Goal: Task Accomplishment & Management: Manage account settings

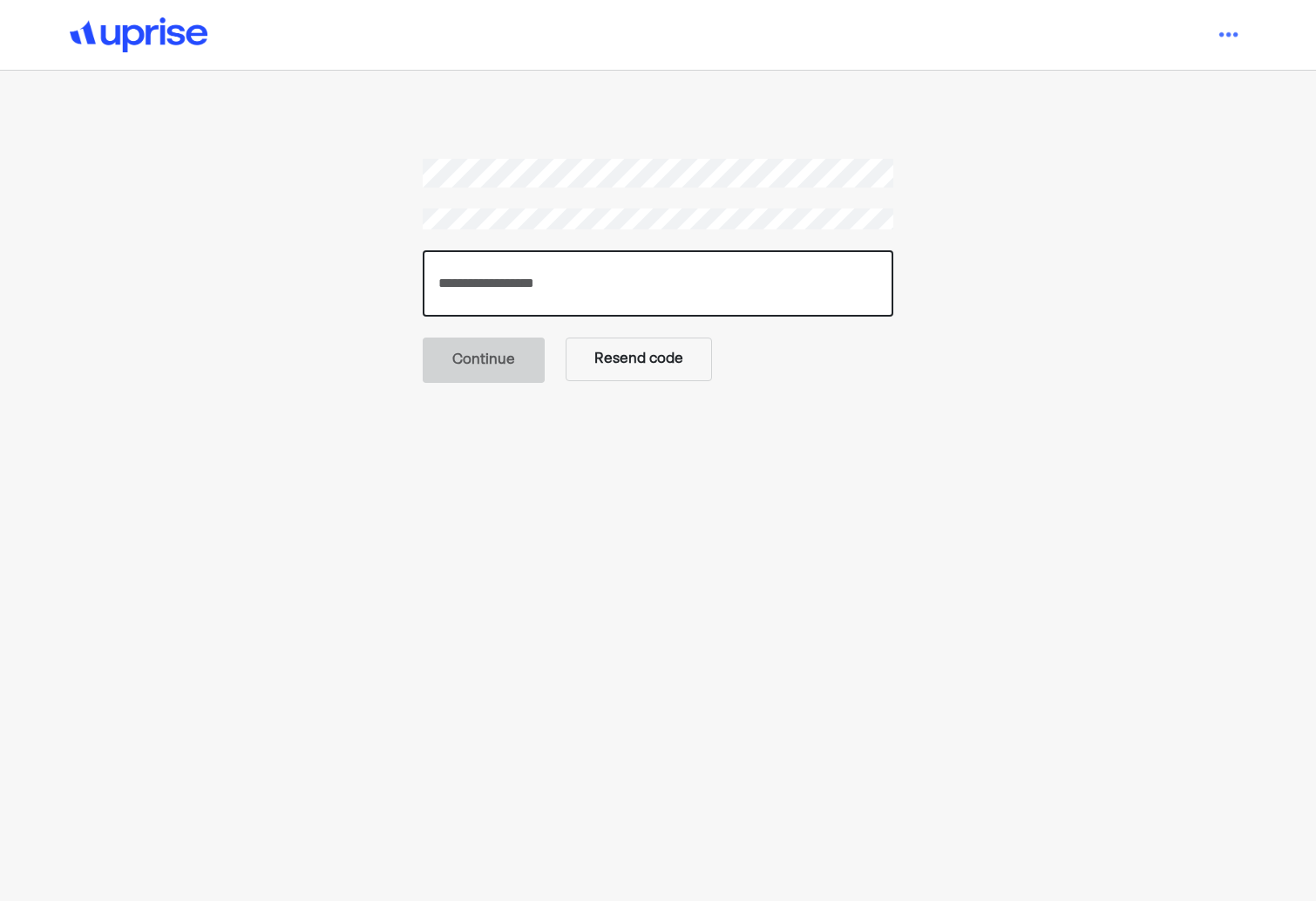
click at [529, 300] on input "number" at bounding box center [658, 283] width 471 height 66
paste input "******"
type input "******"
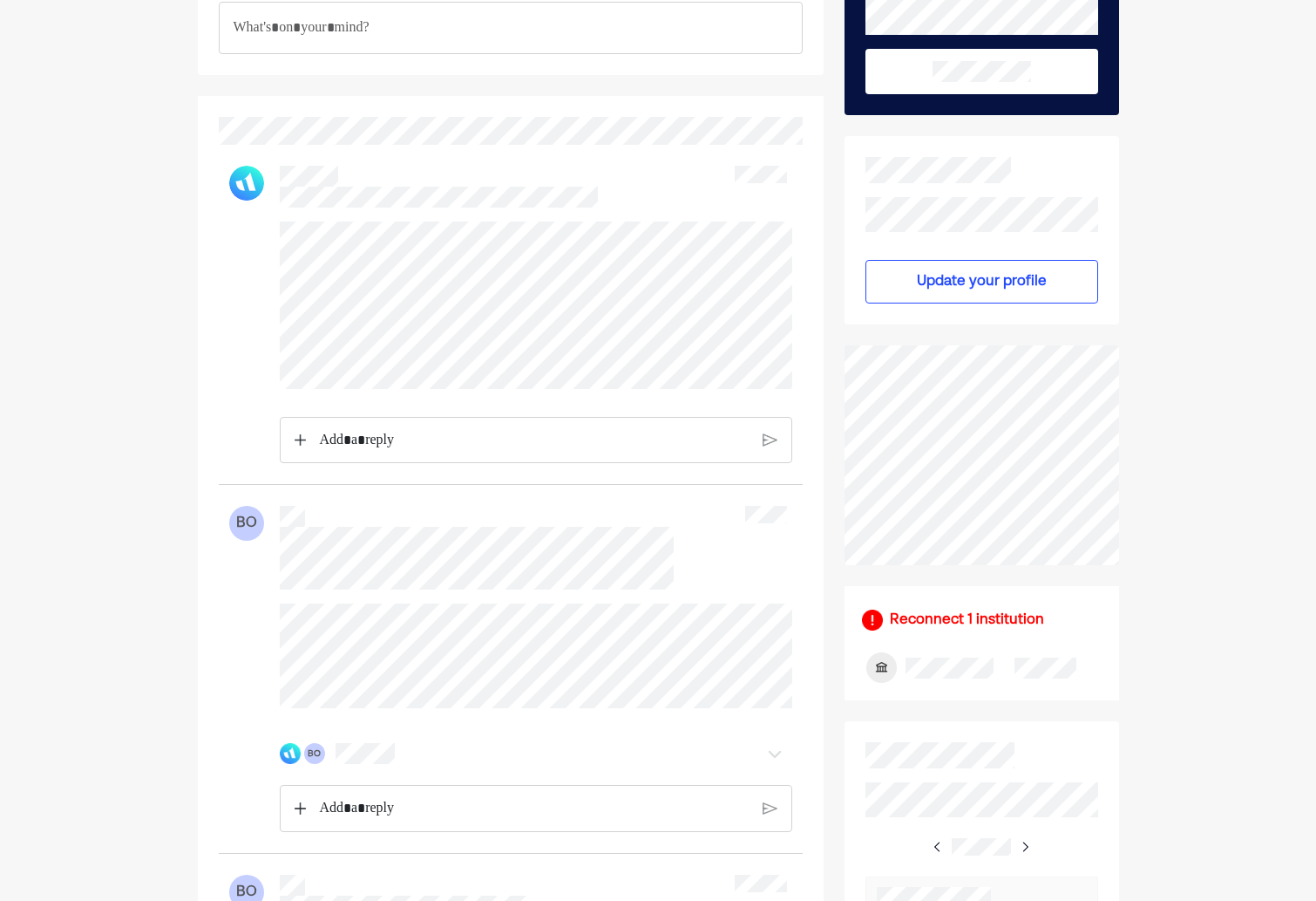
scroll to position [329, 0]
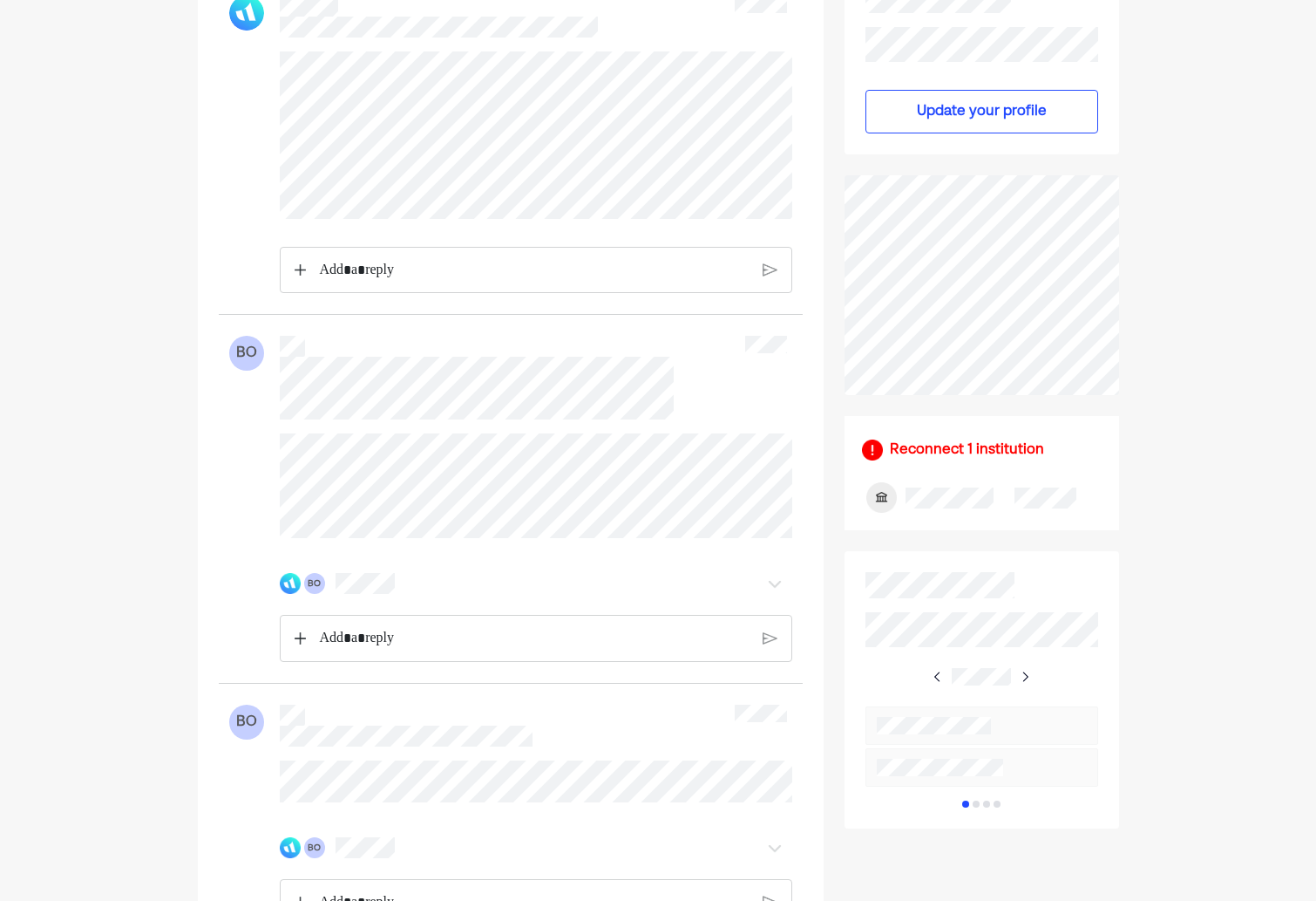
click at [370, 581] on div "BO" at bounding box center [535, 583] width 512 height 34
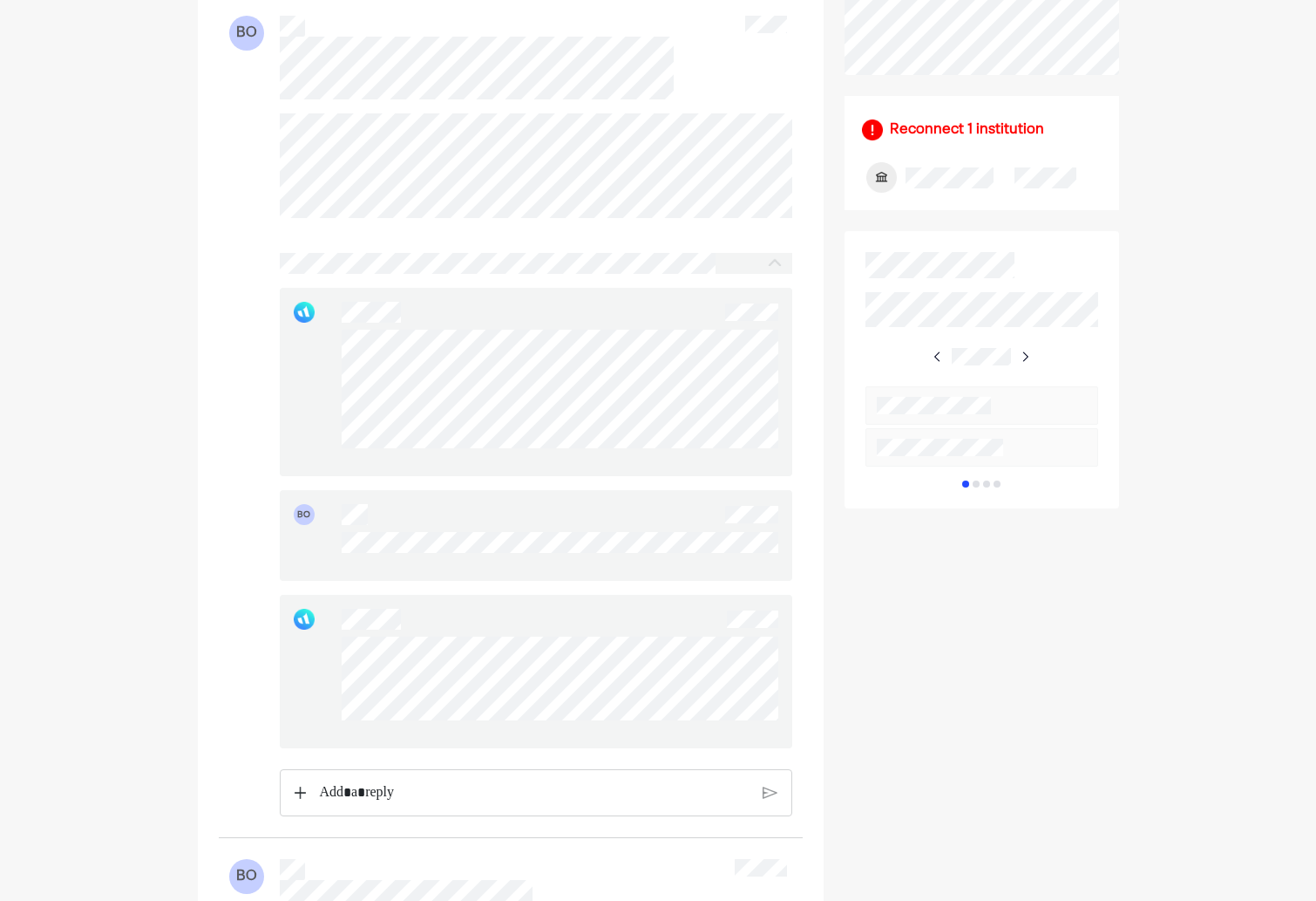
scroll to position [896, 0]
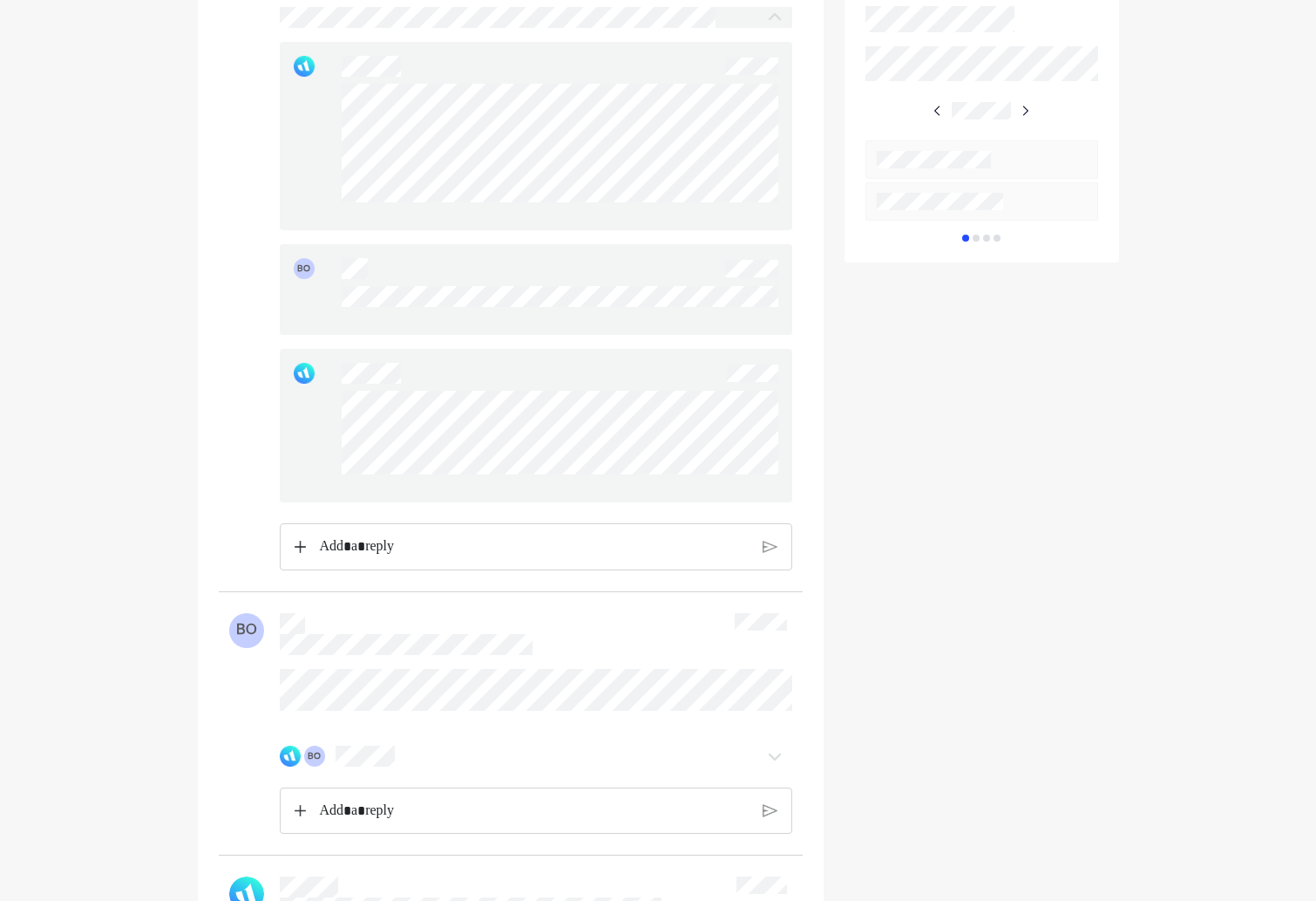
click at [398, 558] on p "Rich Text Editor. Editing area: main" at bounding box center [535, 546] width 430 height 23
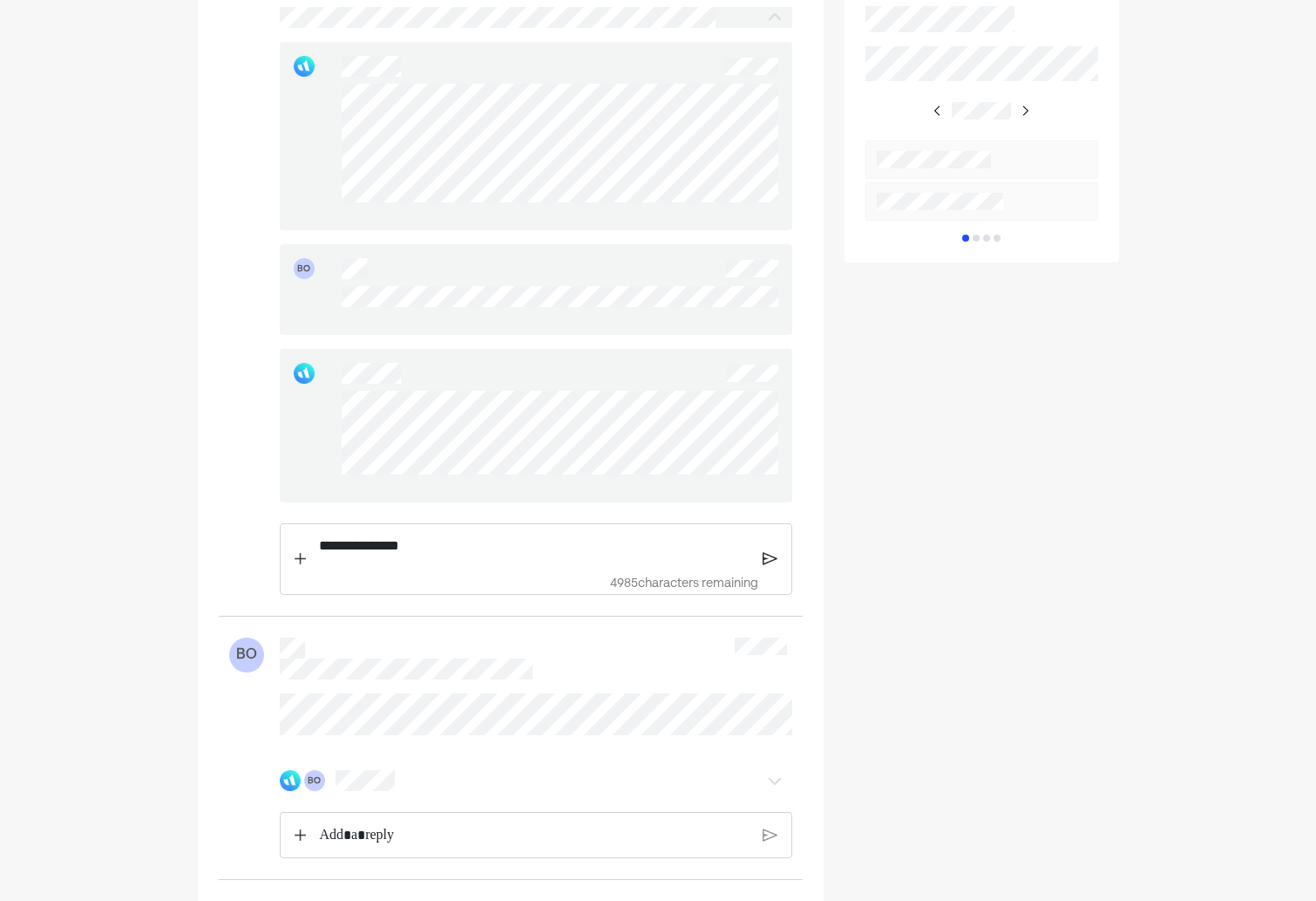
click at [775, 567] on img at bounding box center [770, 558] width 15 height 15
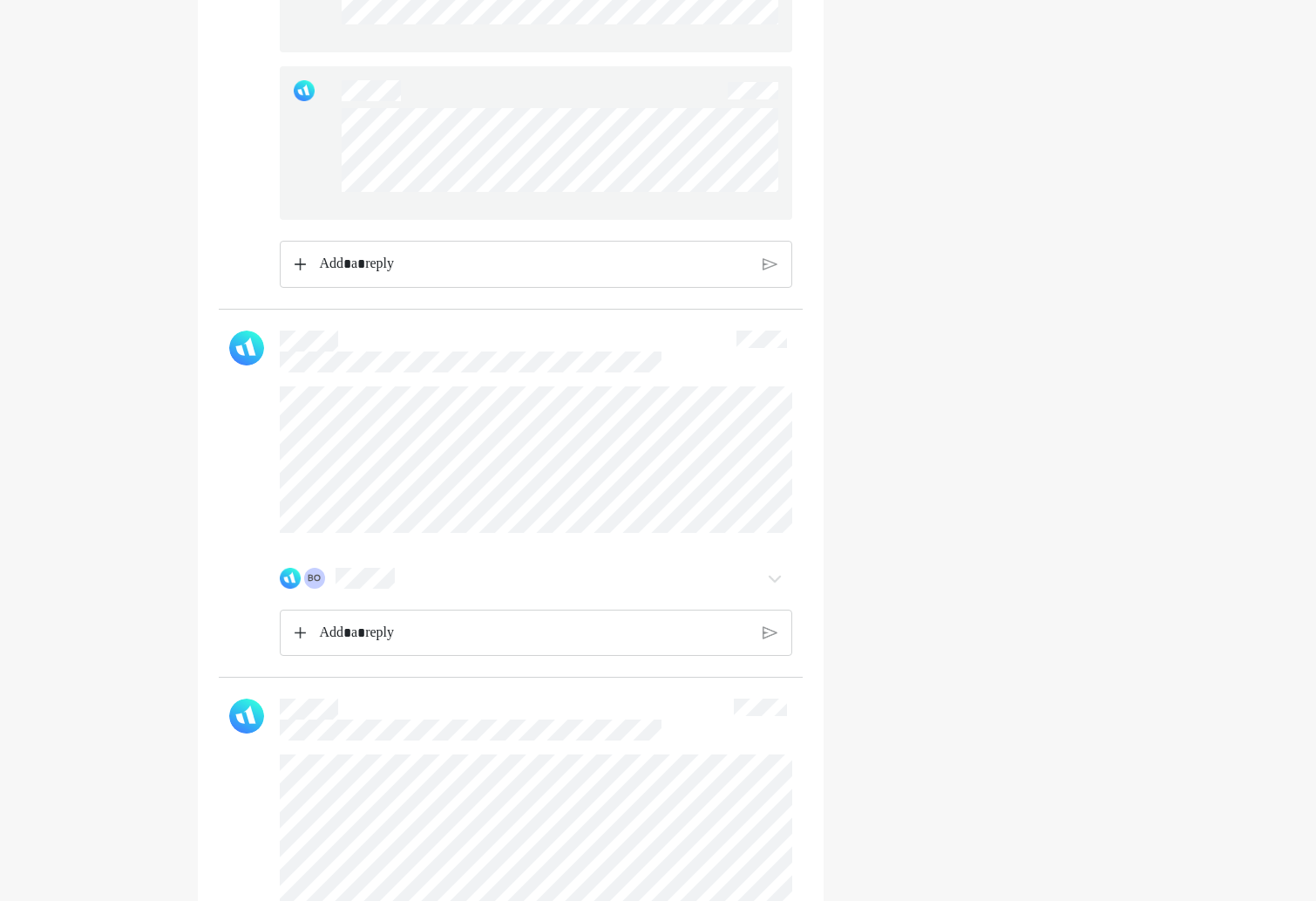
scroll to position [3061, 0]
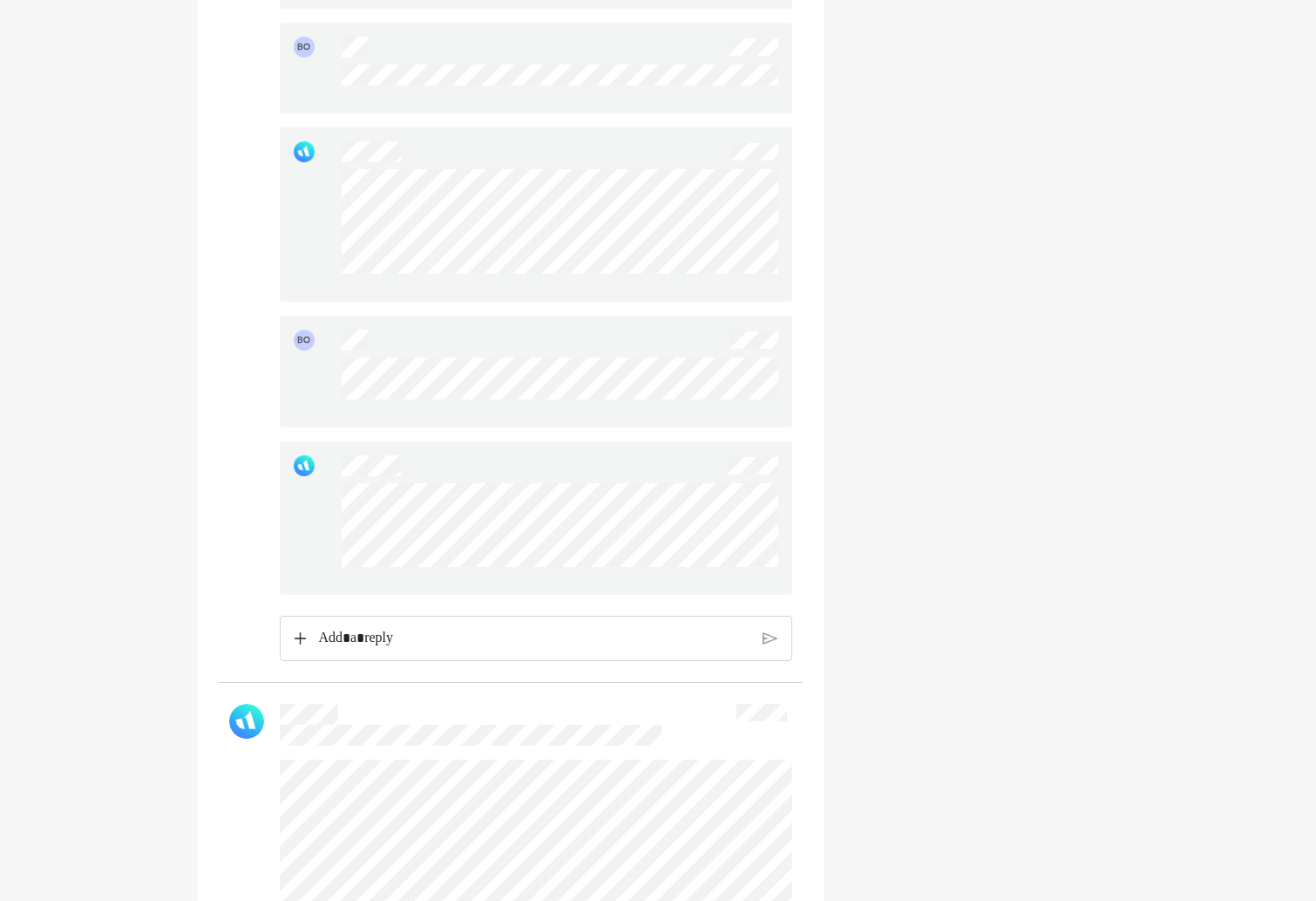
click at [538, 660] on div "Rich Text Editor. Editing area: main" at bounding box center [534, 638] width 448 height 44
click at [760, 680] on div "**********" at bounding box center [534, 651] width 457 height 69
click at [766, 660] on img at bounding box center [770, 651] width 15 height 15
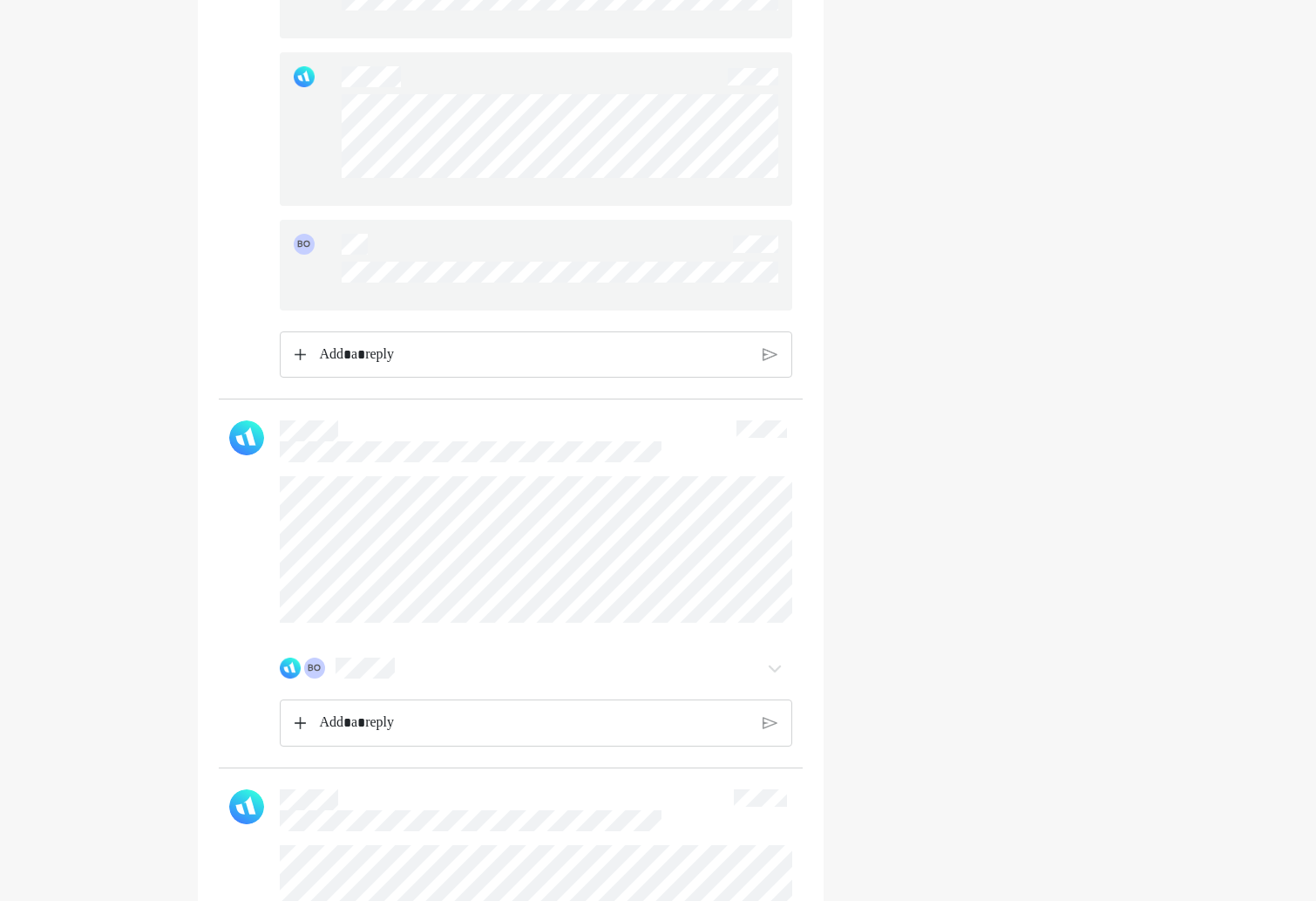
scroll to position [3453, 0]
click at [770, 681] on div "BO" at bounding box center [535, 664] width 512 height 34
click at [770, 675] on img at bounding box center [775, 664] width 21 height 21
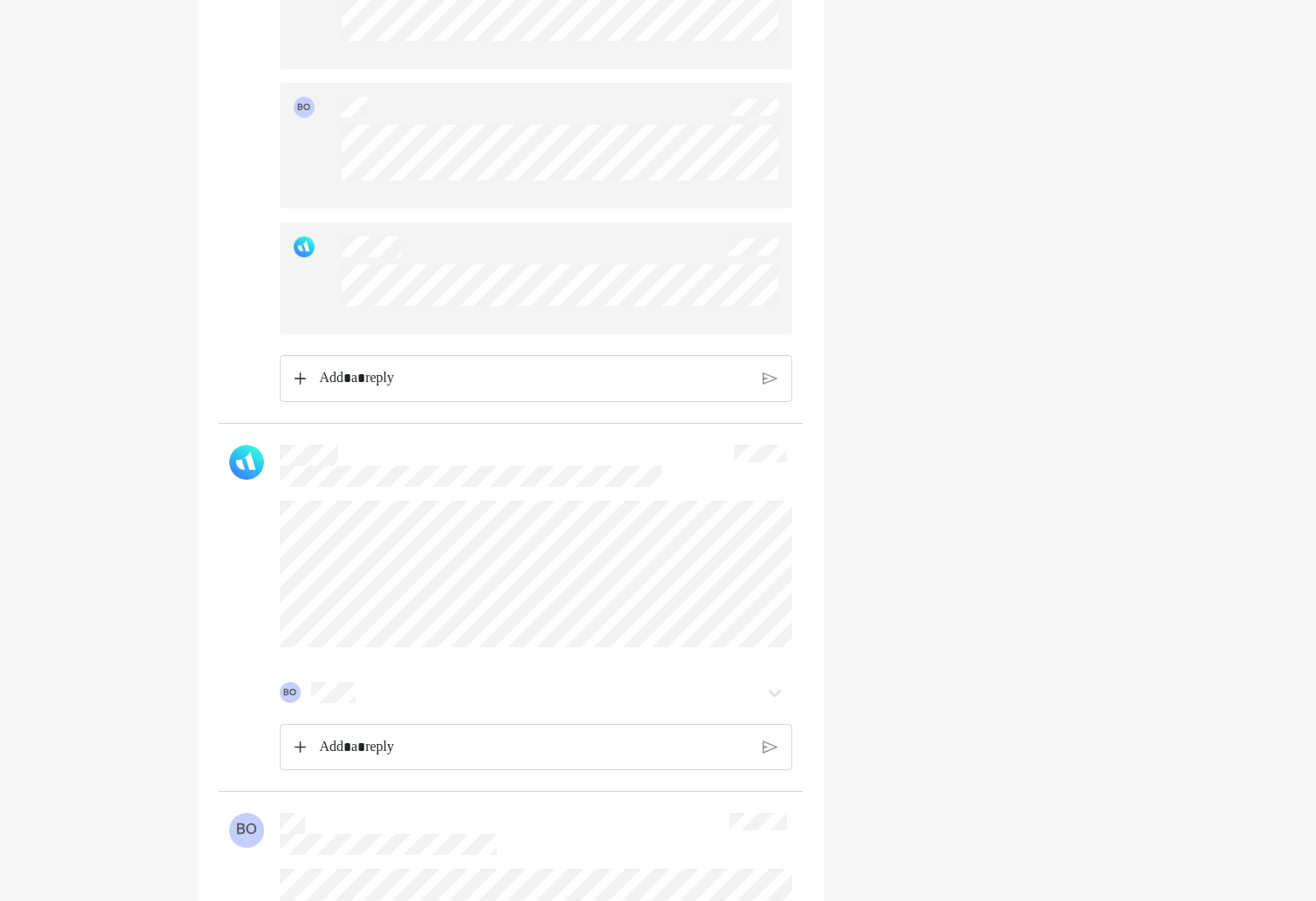
scroll to position [4258, 0]
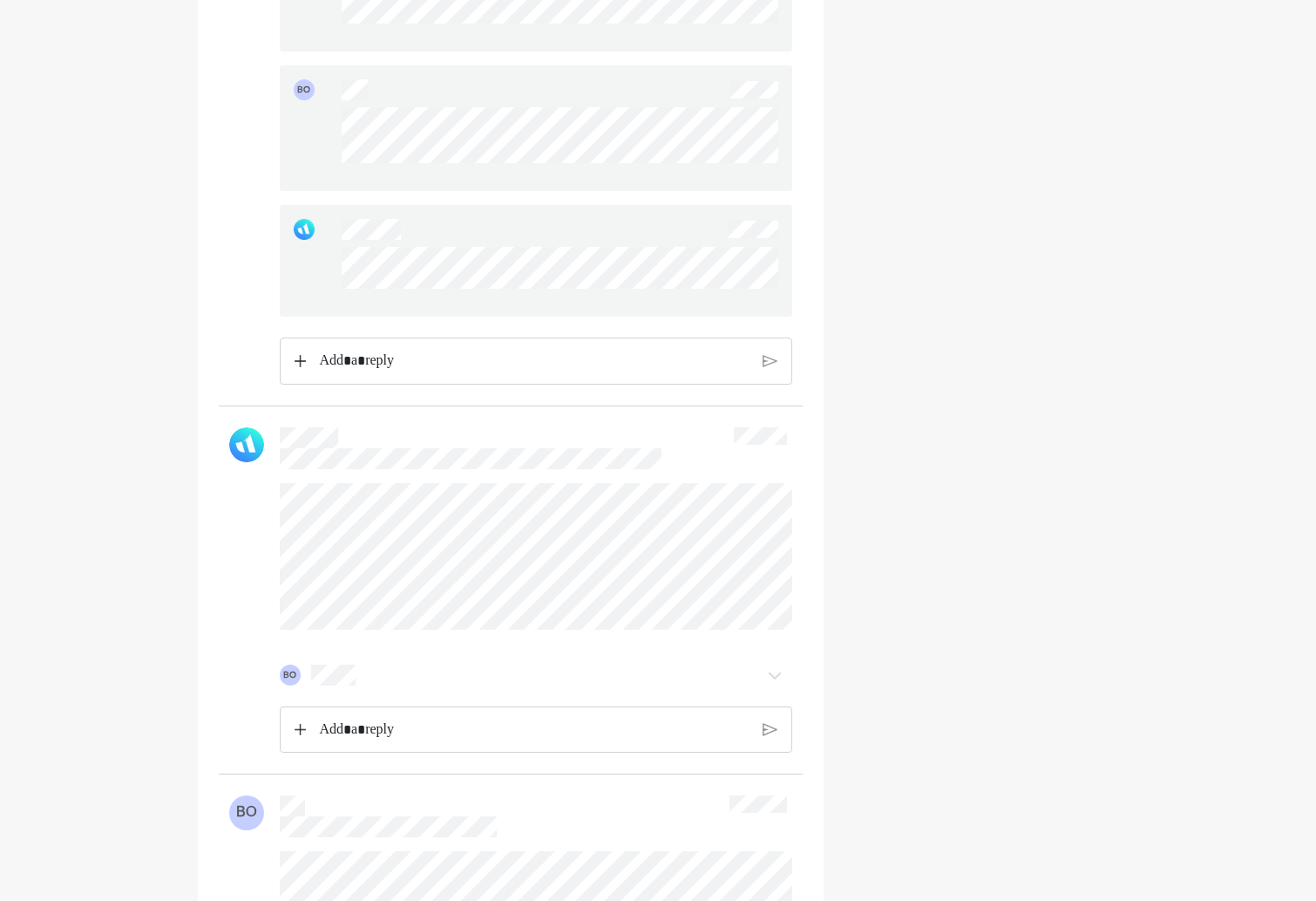
click at [774, 685] on img at bounding box center [775, 674] width 21 height 21
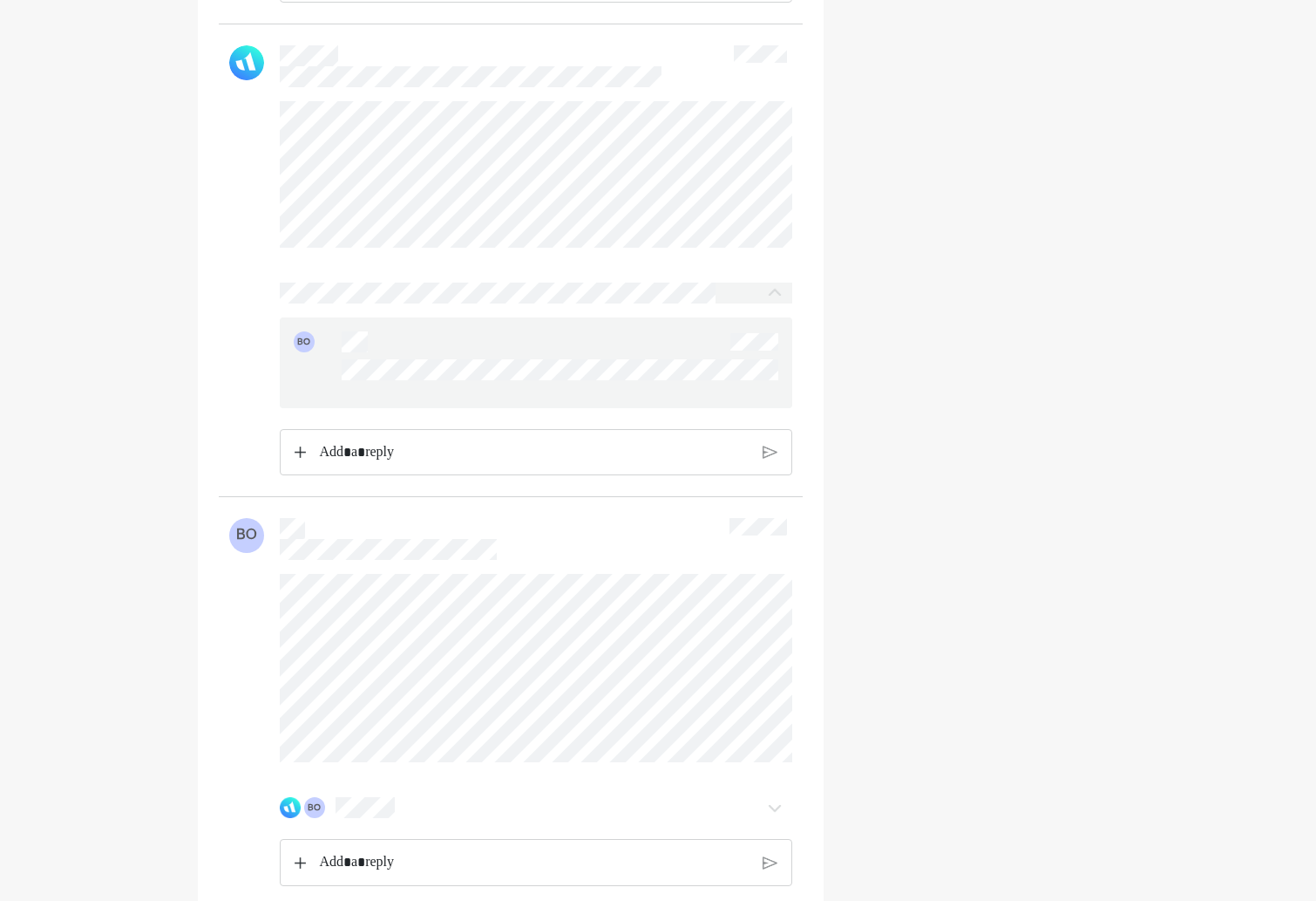
scroll to position [4939, 0]
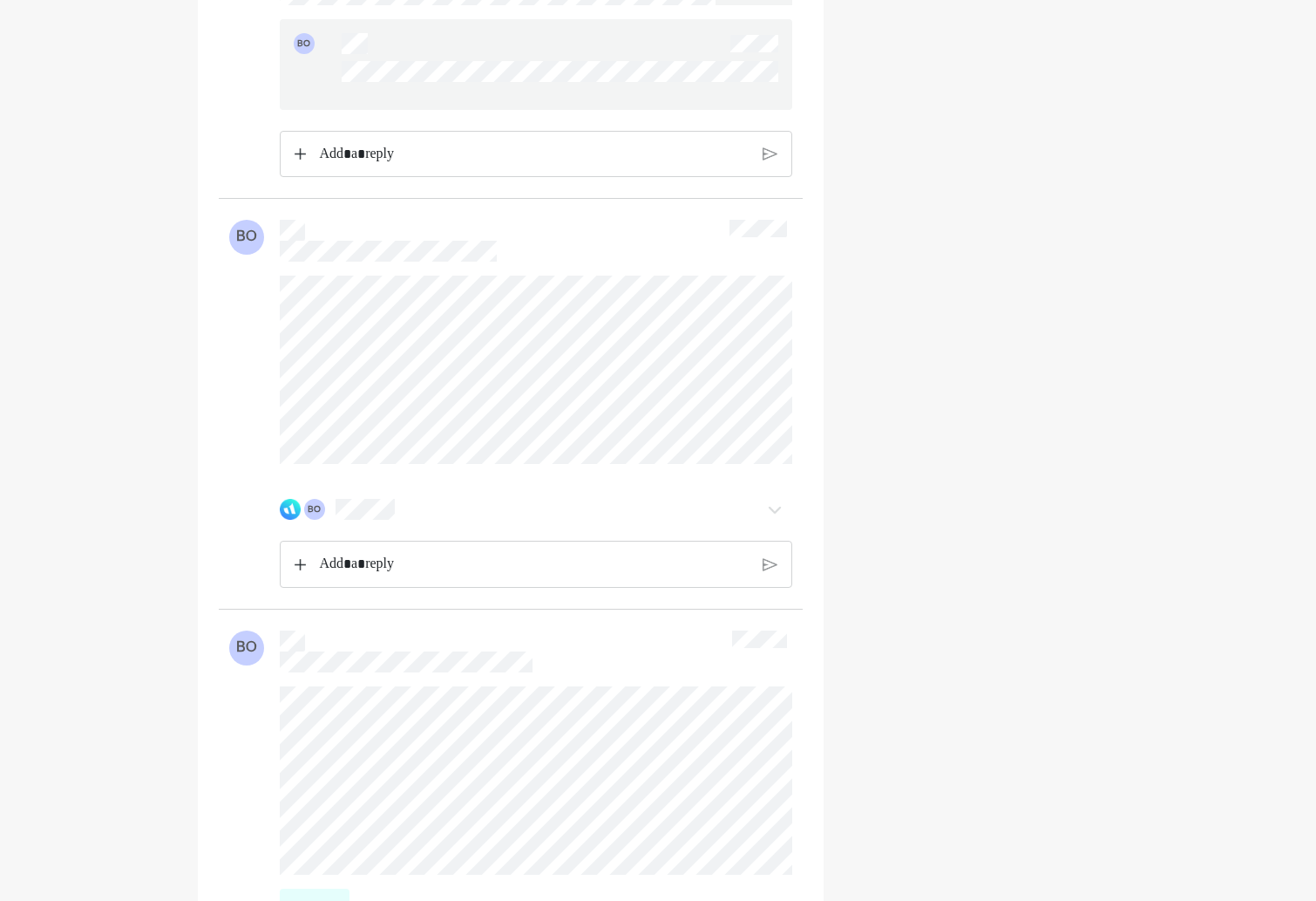
click at [773, 520] on img at bounding box center [775, 509] width 21 height 21
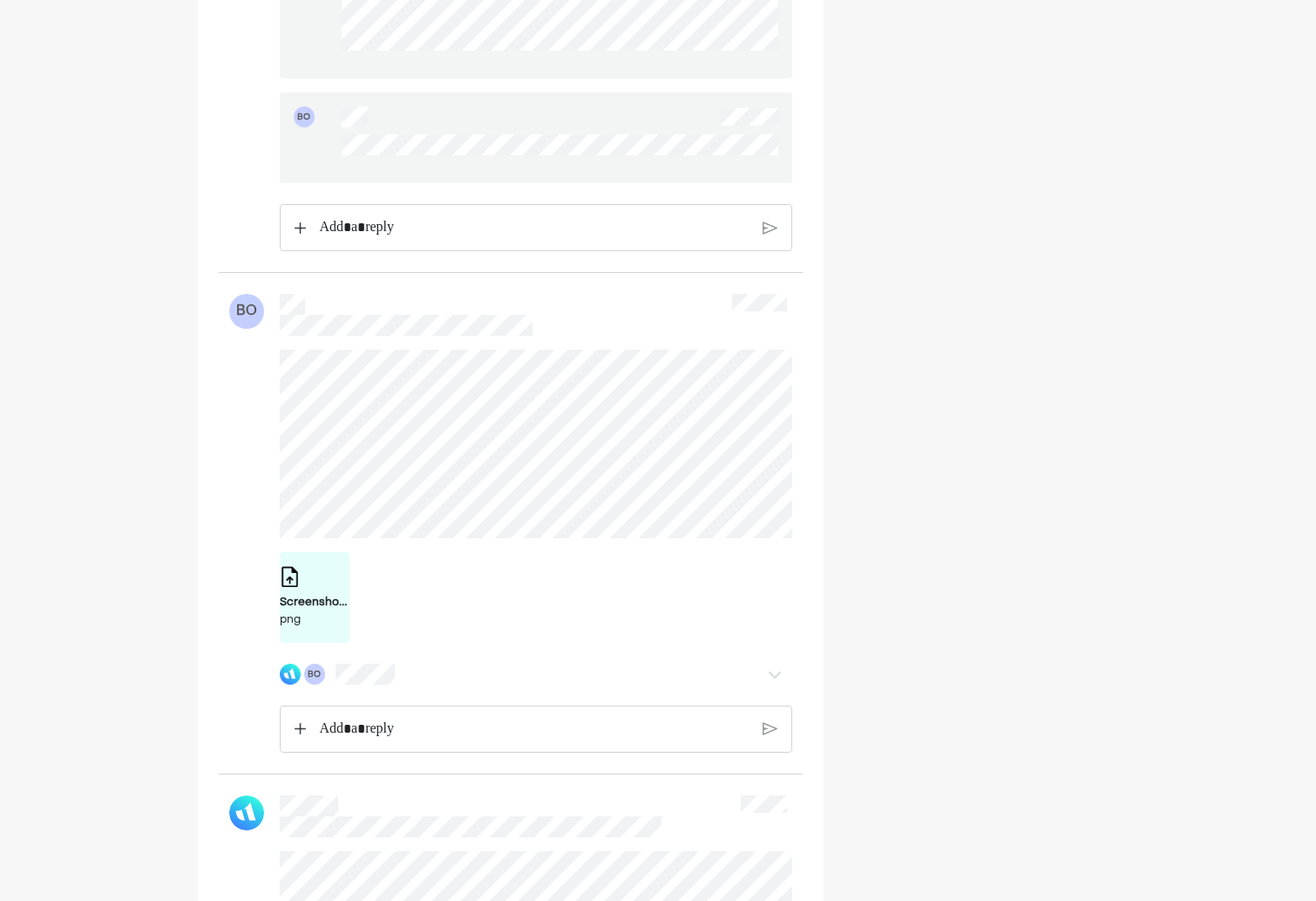
scroll to position [0, 0]
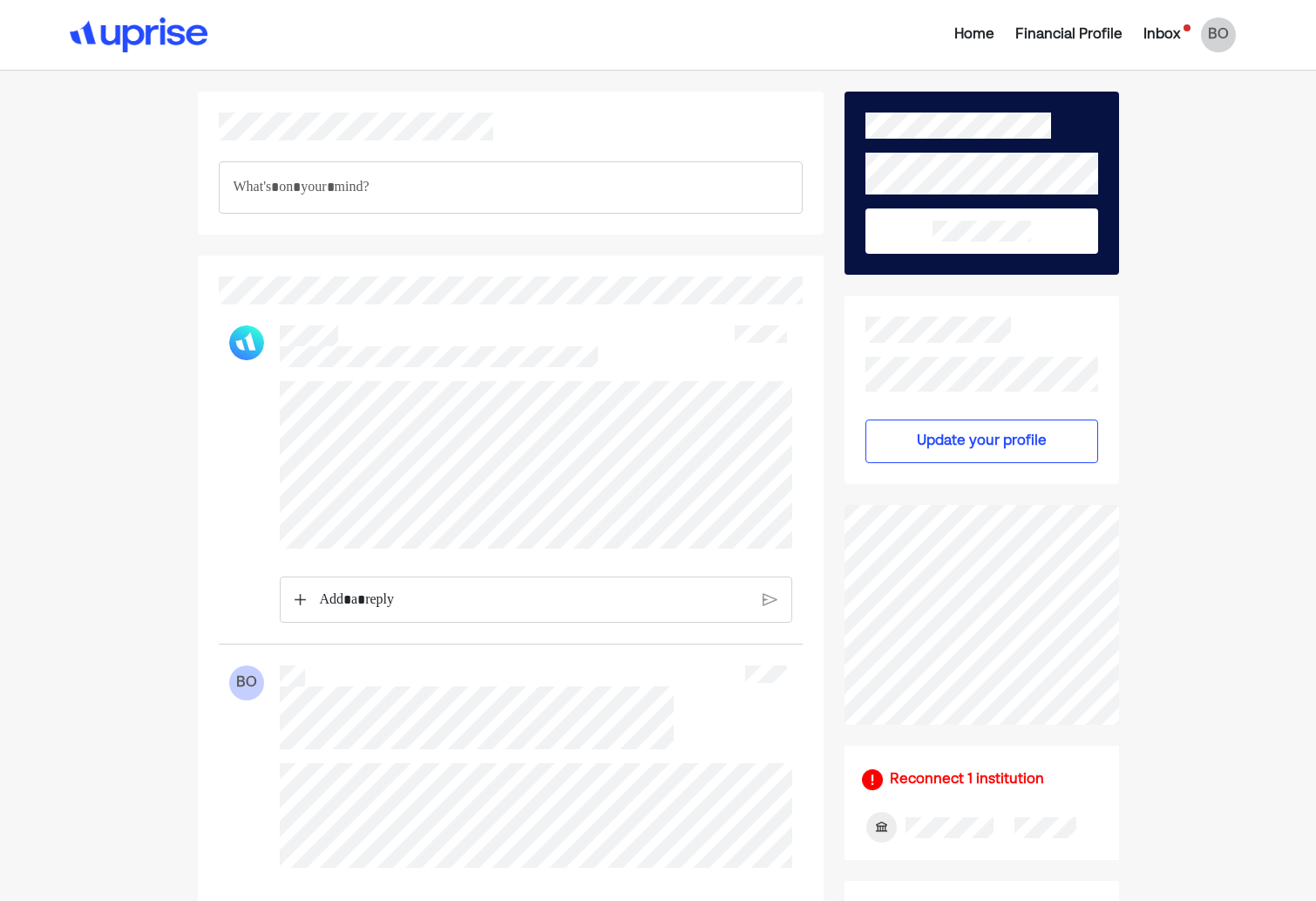
click at [1151, 29] on div "Inbox" at bounding box center [1162, 34] width 36 height 21
click at [1174, 32] on div "Inbox" at bounding box center [1162, 34] width 36 height 21
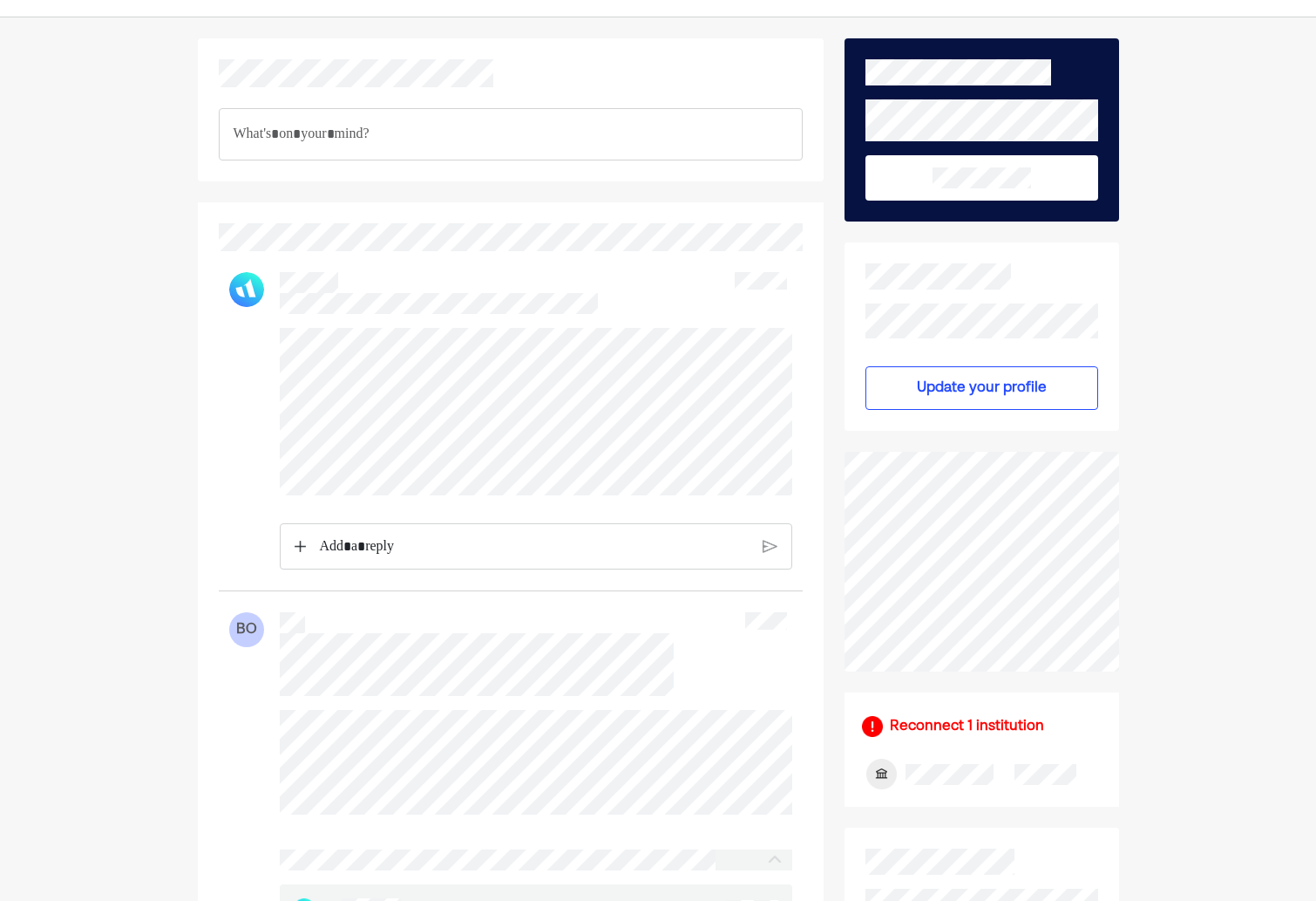
scroll to position [173, 0]
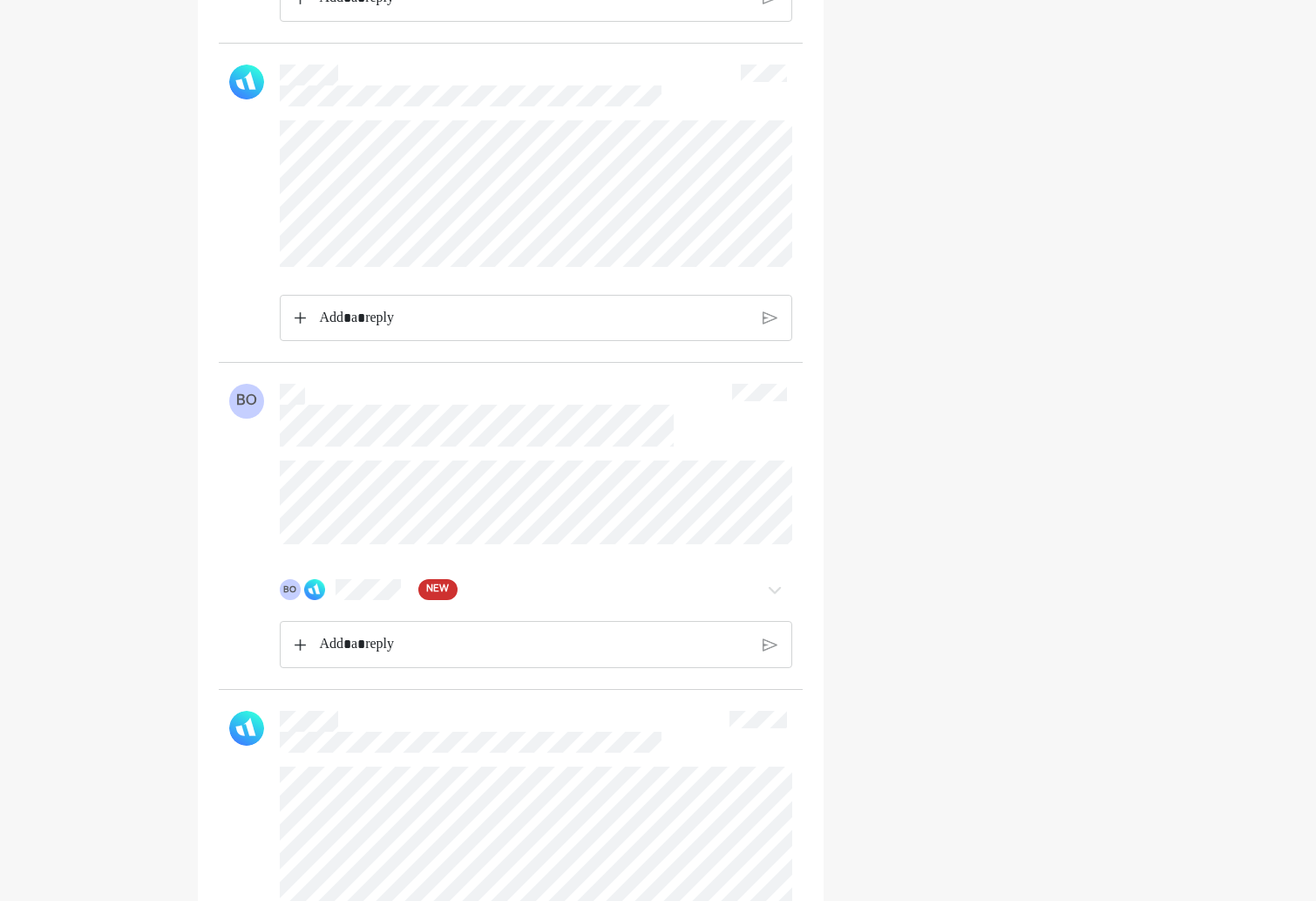
scroll to position [2931, 0]
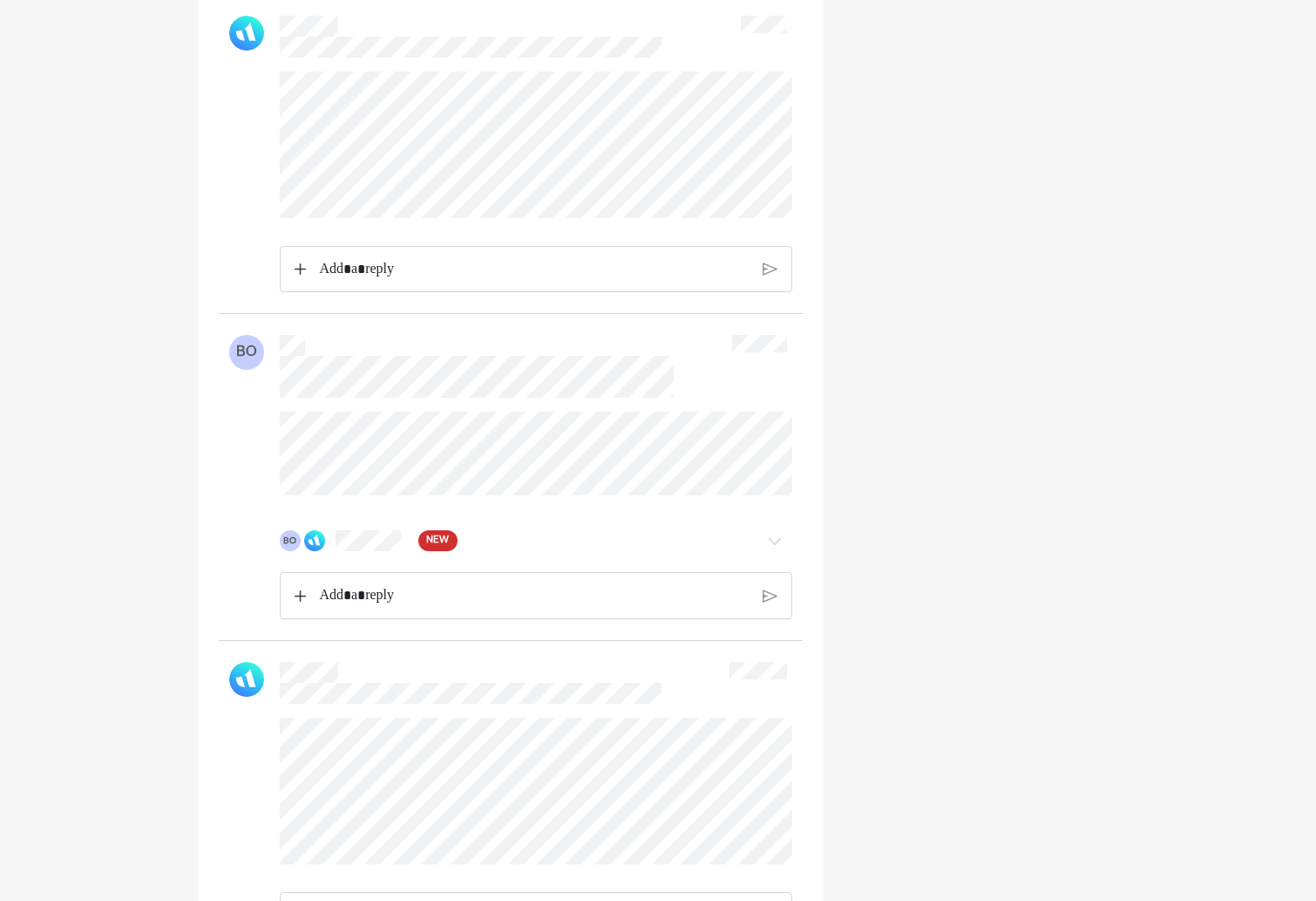
click at [773, 551] on img at bounding box center [775, 540] width 21 height 21
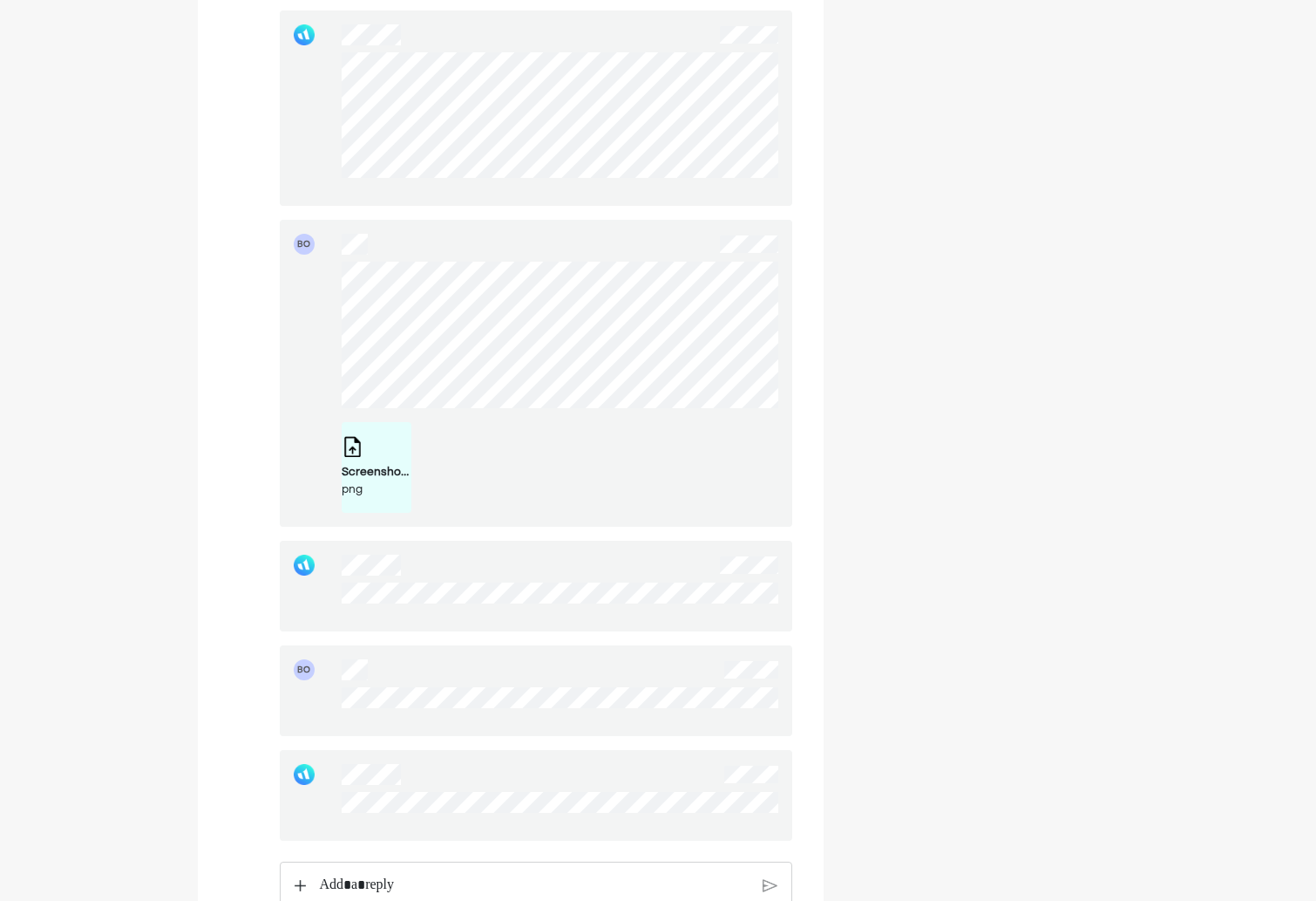
scroll to position [0, 0]
